Goal: Task Accomplishment & Management: Manage account settings

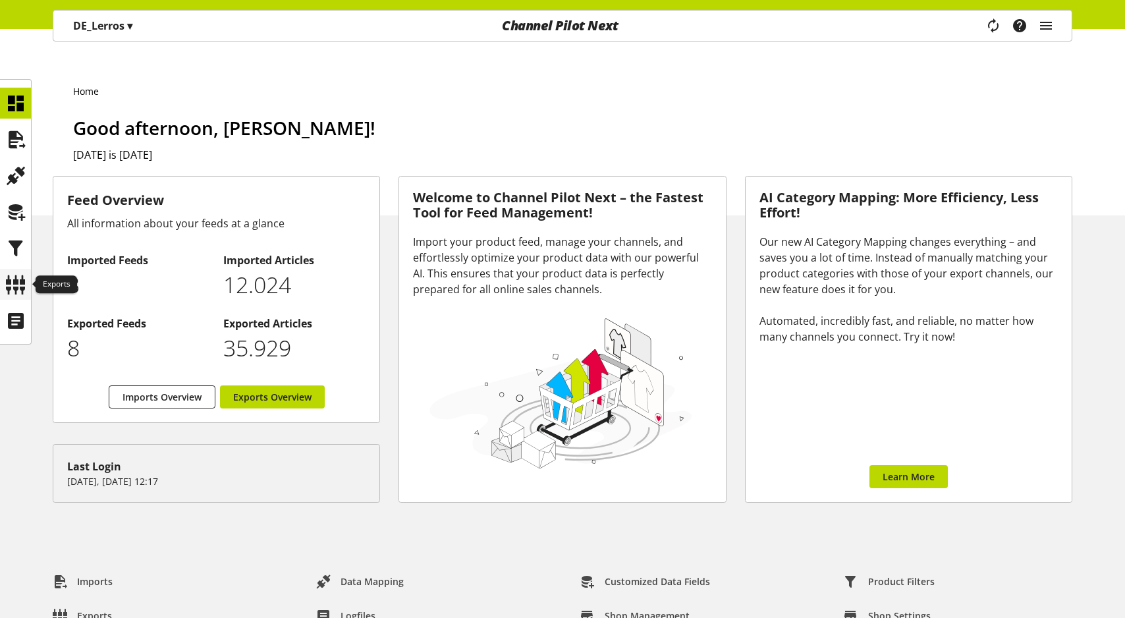
click at [14, 291] on icon at bounding box center [15, 284] width 21 height 26
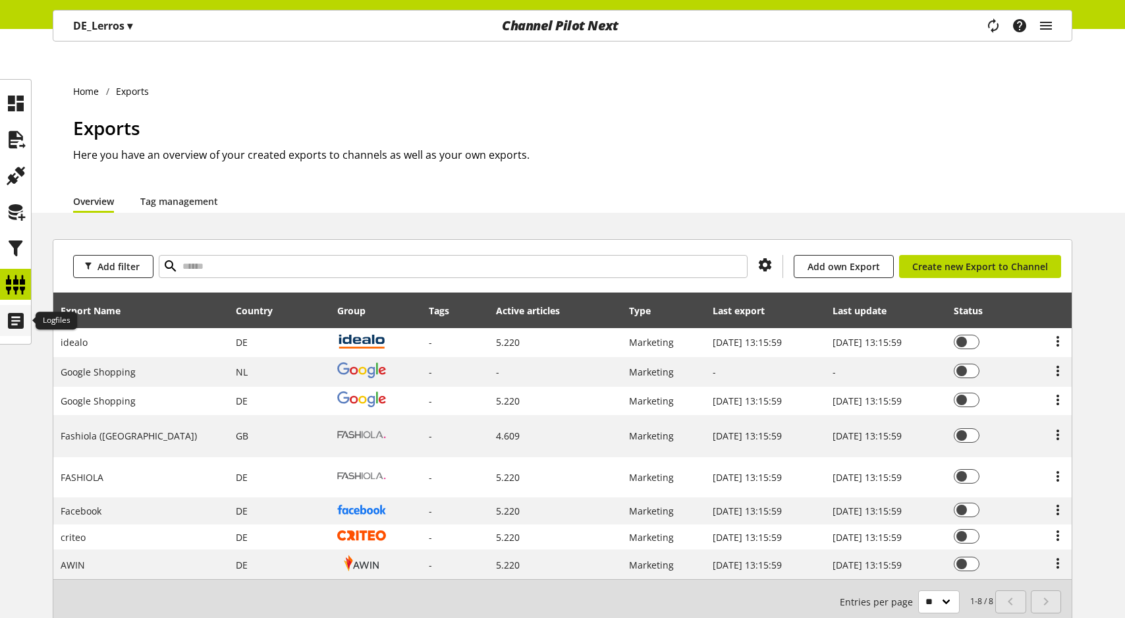
click at [11, 329] on icon at bounding box center [15, 321] width 21 height 26
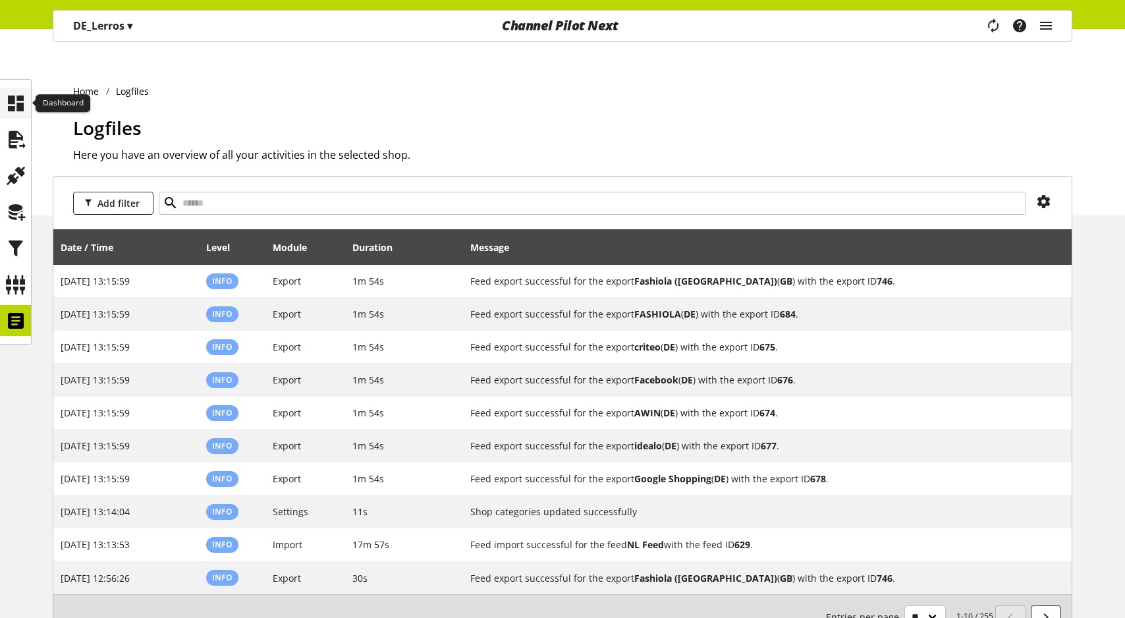
click at [11, 111] on icon at bounding box center [15, 103] width 21 height 26
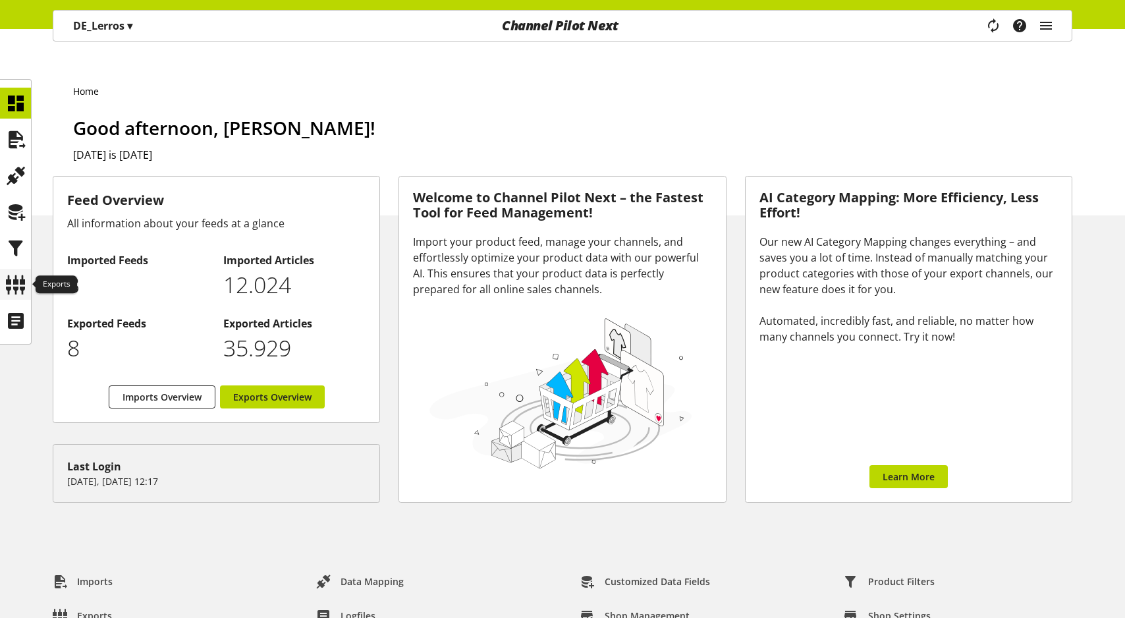
click at [16, 286] on icon at bounding box center [15, 284] width 21 height 26
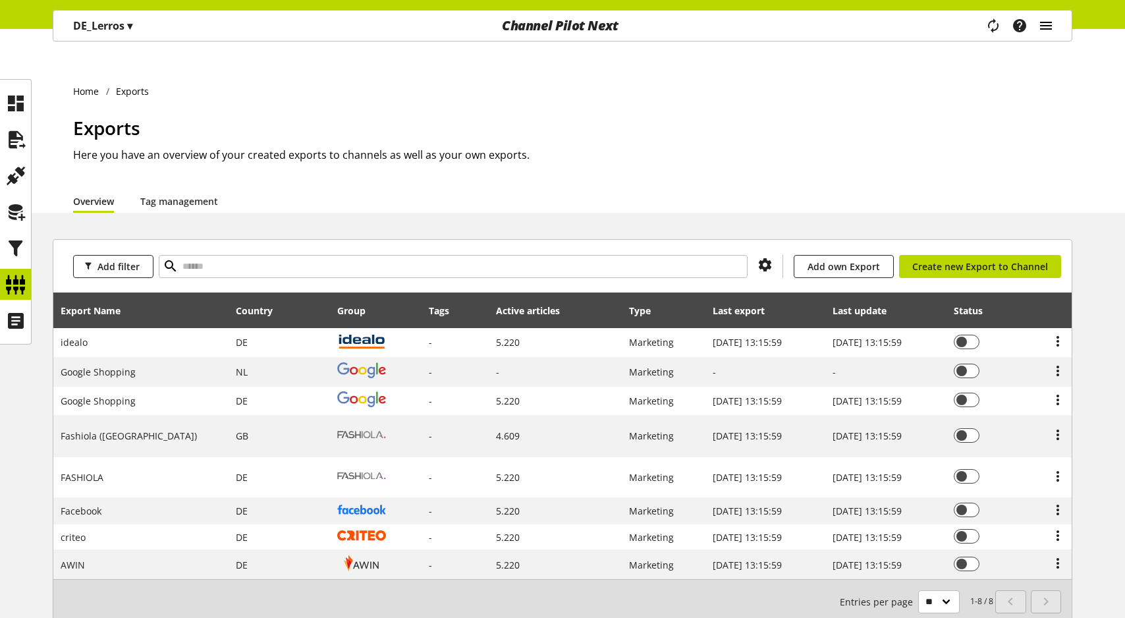
click at [1053, 25] on icon "main navigation" at bounding box center [1046, 26] width 16 height 24
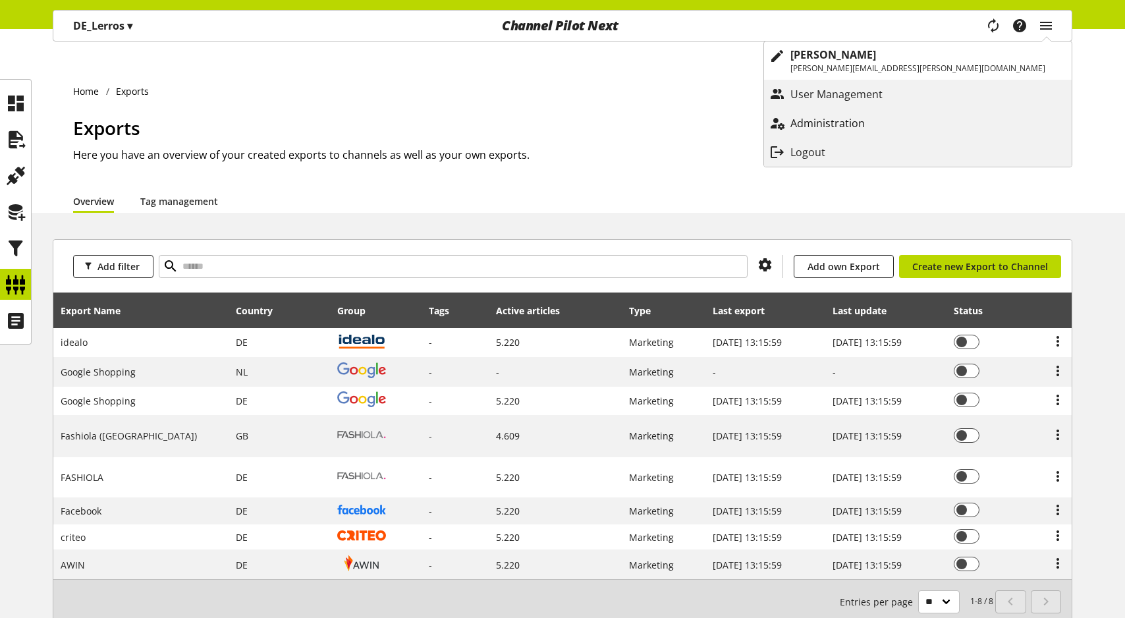
click at [891, 125] on p "Administration" at bounding box center [840, 123] width 101 height 16
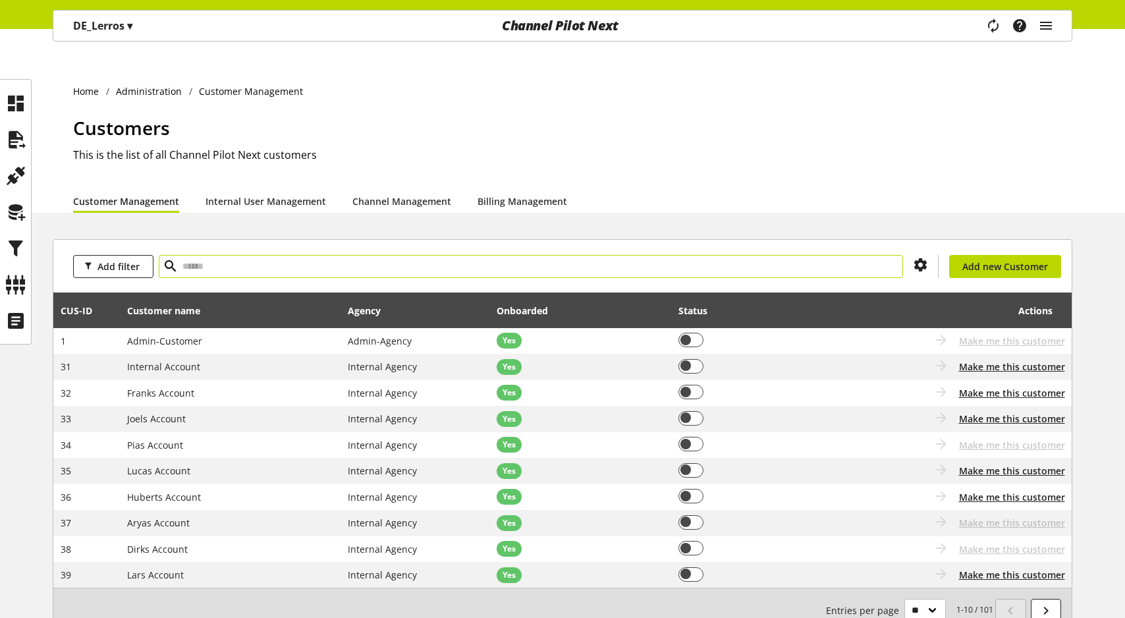
click at [254, 255] on input "text" at bounding box center [531, 266] width 744 height 23
type input "****"
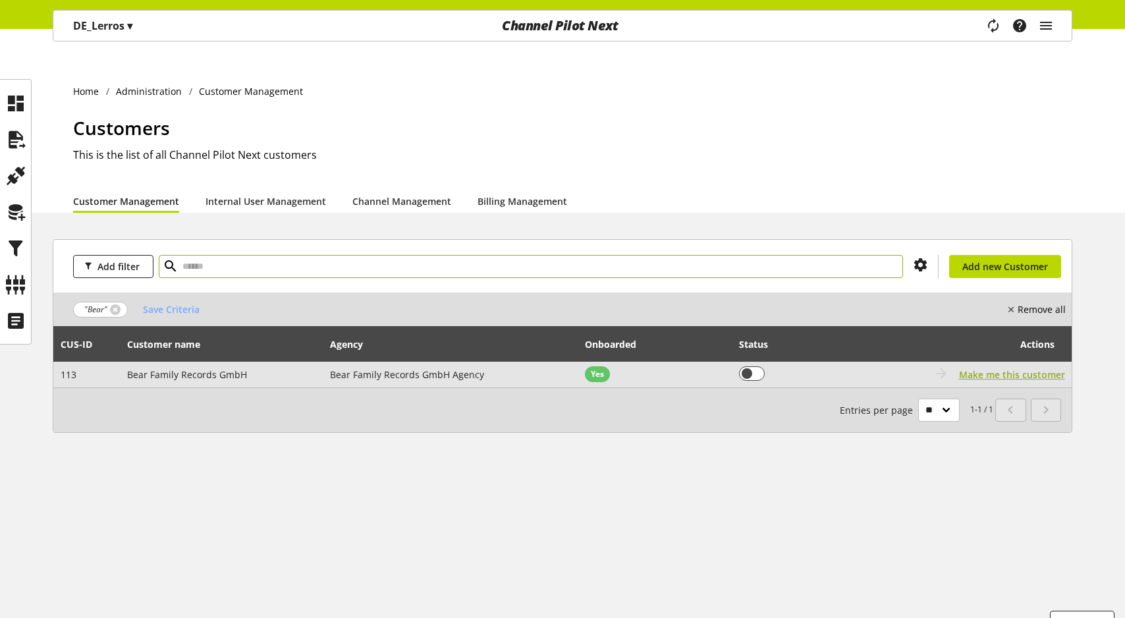
click at [984, 367] on span "Make me this customer" at bounding box center [1012, 374] width 106 height 14
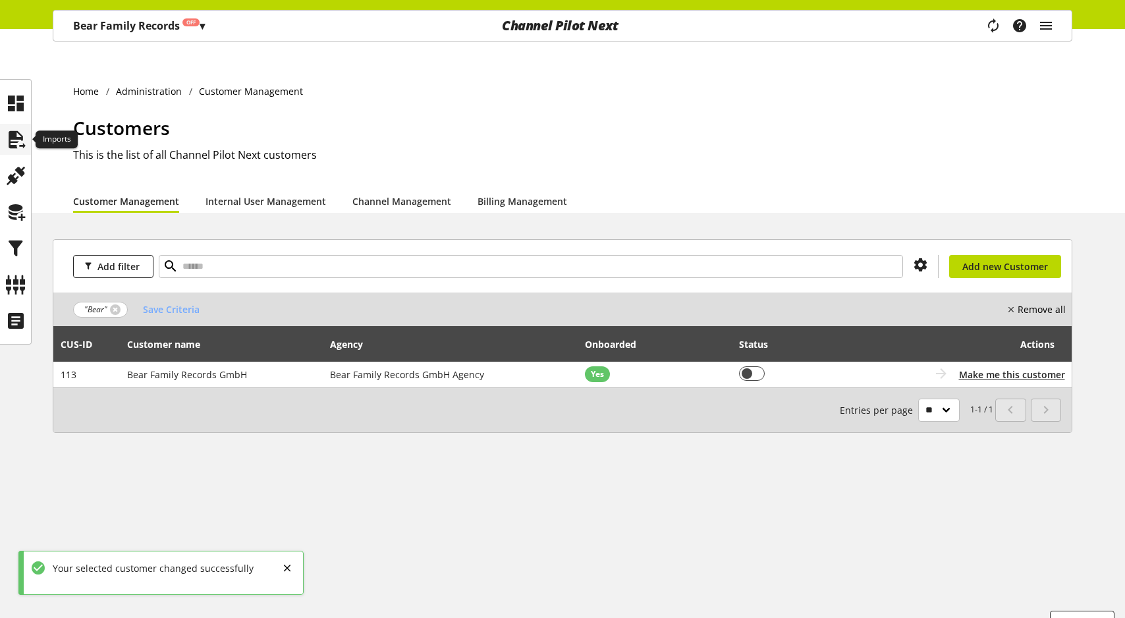
click at [11, 130] on icon at bounding box center [15, 139] width 21 height 26
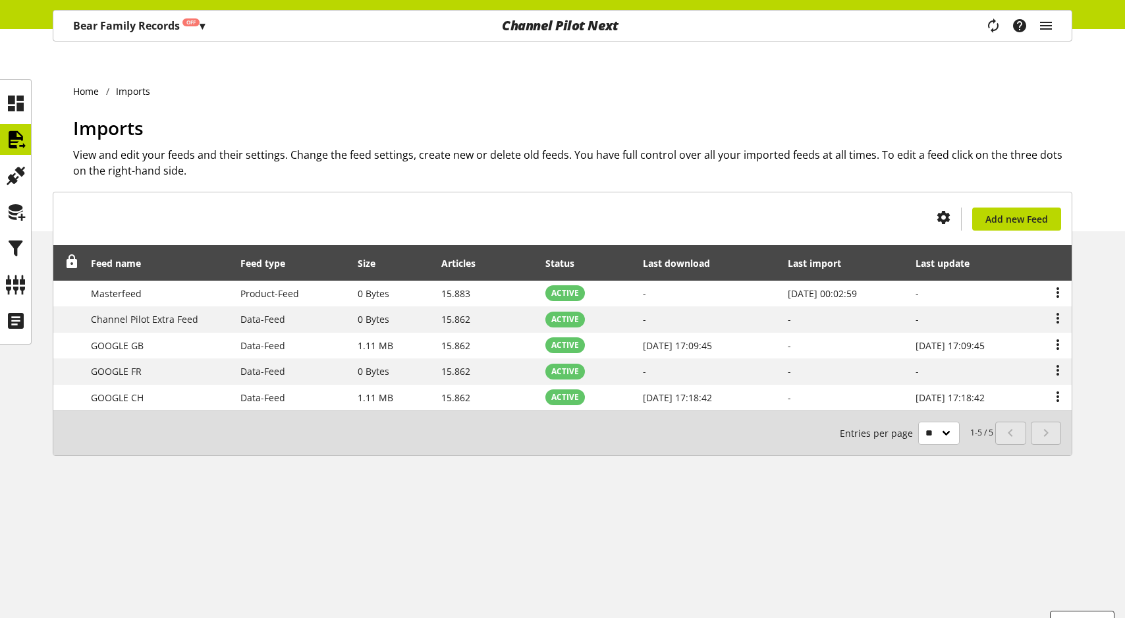
click at [170, 27] on p "Bear Family Records Off ▾" at bounding box center [139, 26] width 132 height 16
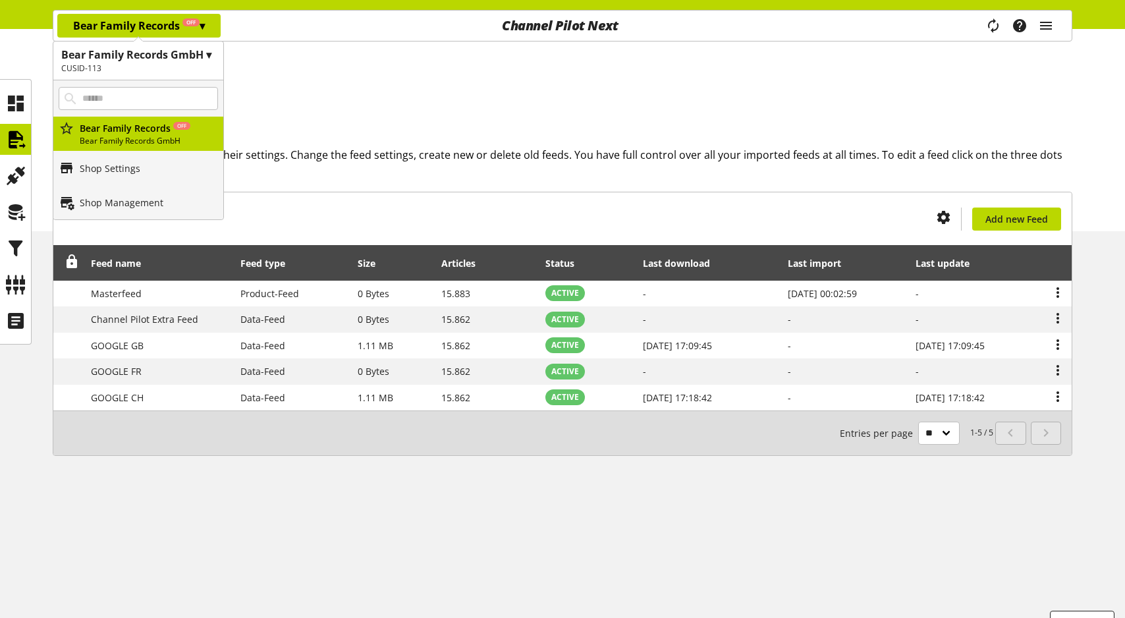
click at [170, 27] on p "Bear Family Records Off ▾" at bounding box center [139, 26] width 132 height 16
